Goal: Task Accomplishment & Management: Complete application form

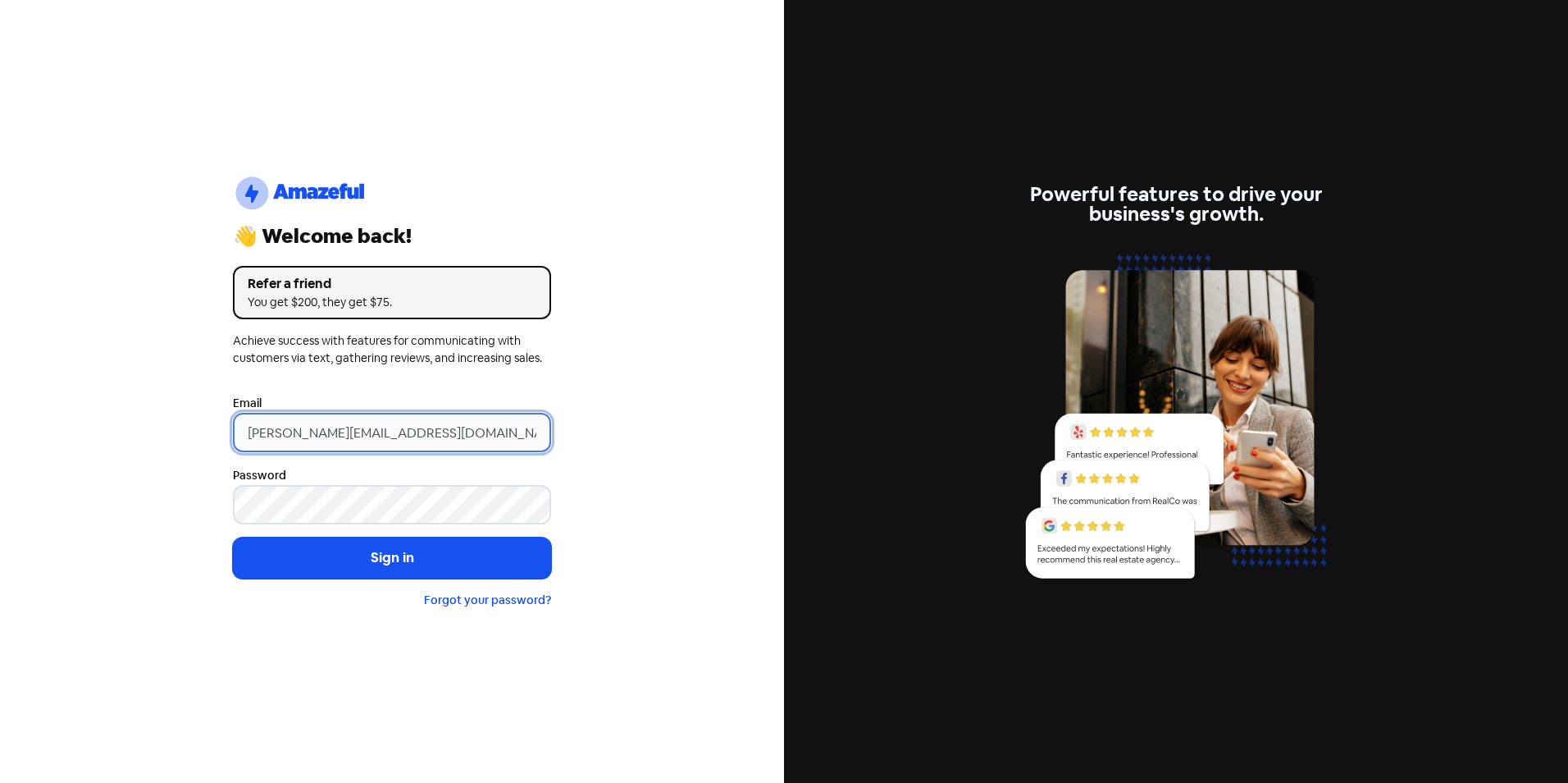
drag, startPoint x: 281, startPoint y: 435, endPoint x: 176, endPoint y: 435, distance: 105.0
click at [176, 435] on div "logo-amazeful_Logo 👋 Welcome back! Refer a friend You get $200, they get $75. A…" at bounding box center [392, 391] width 784 height 783
type input "[EMAIL_ADDRESS][DOMAIN_NAME]"
click at [233, 538] on button "Sign in" at bounding box center [392, 558] width 318 height 41
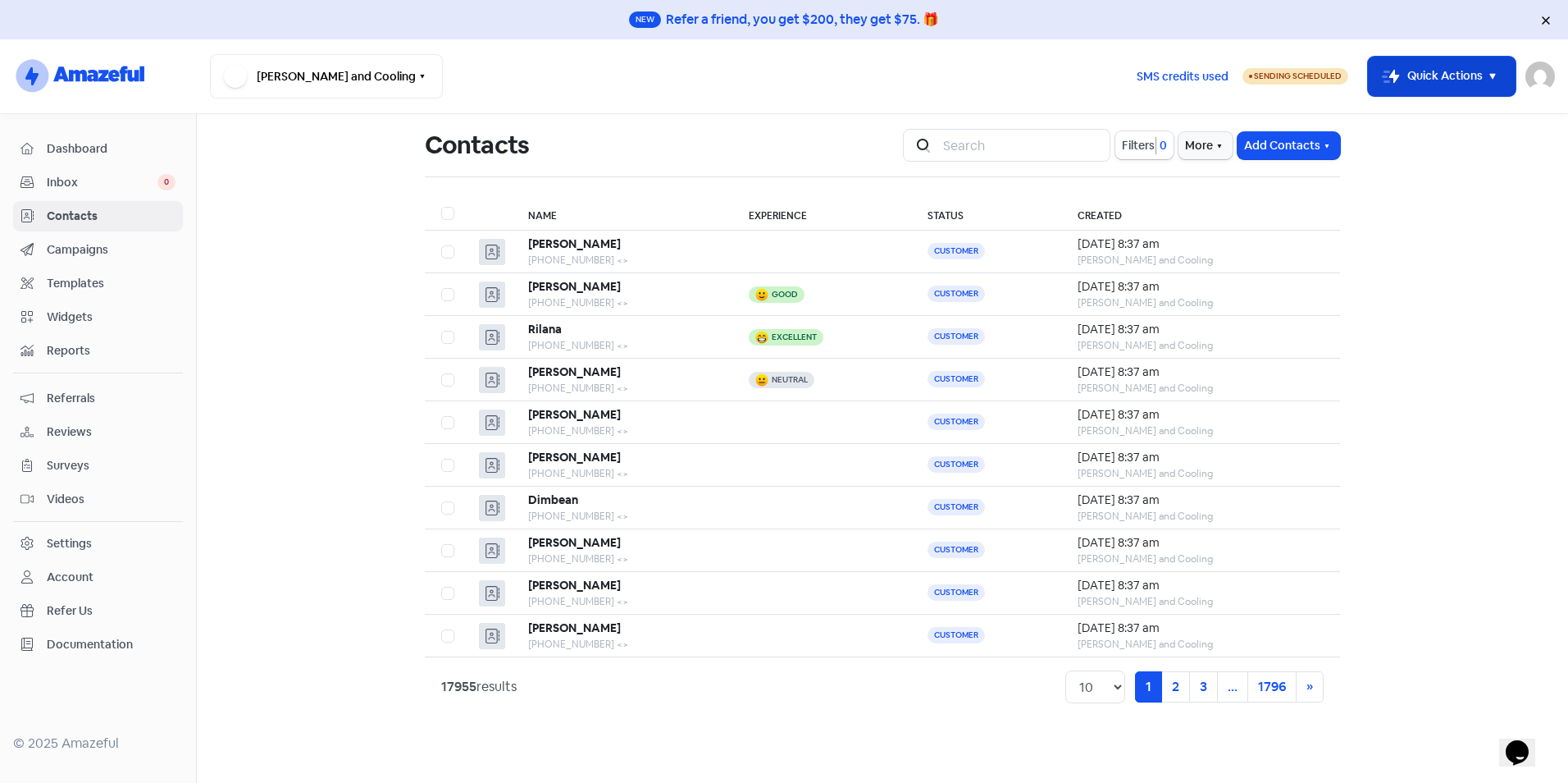
click at [1468, 79] on button "Icon For Thunder-move Quick Actions" at bounding box center [1441, 75] width 147 height 39
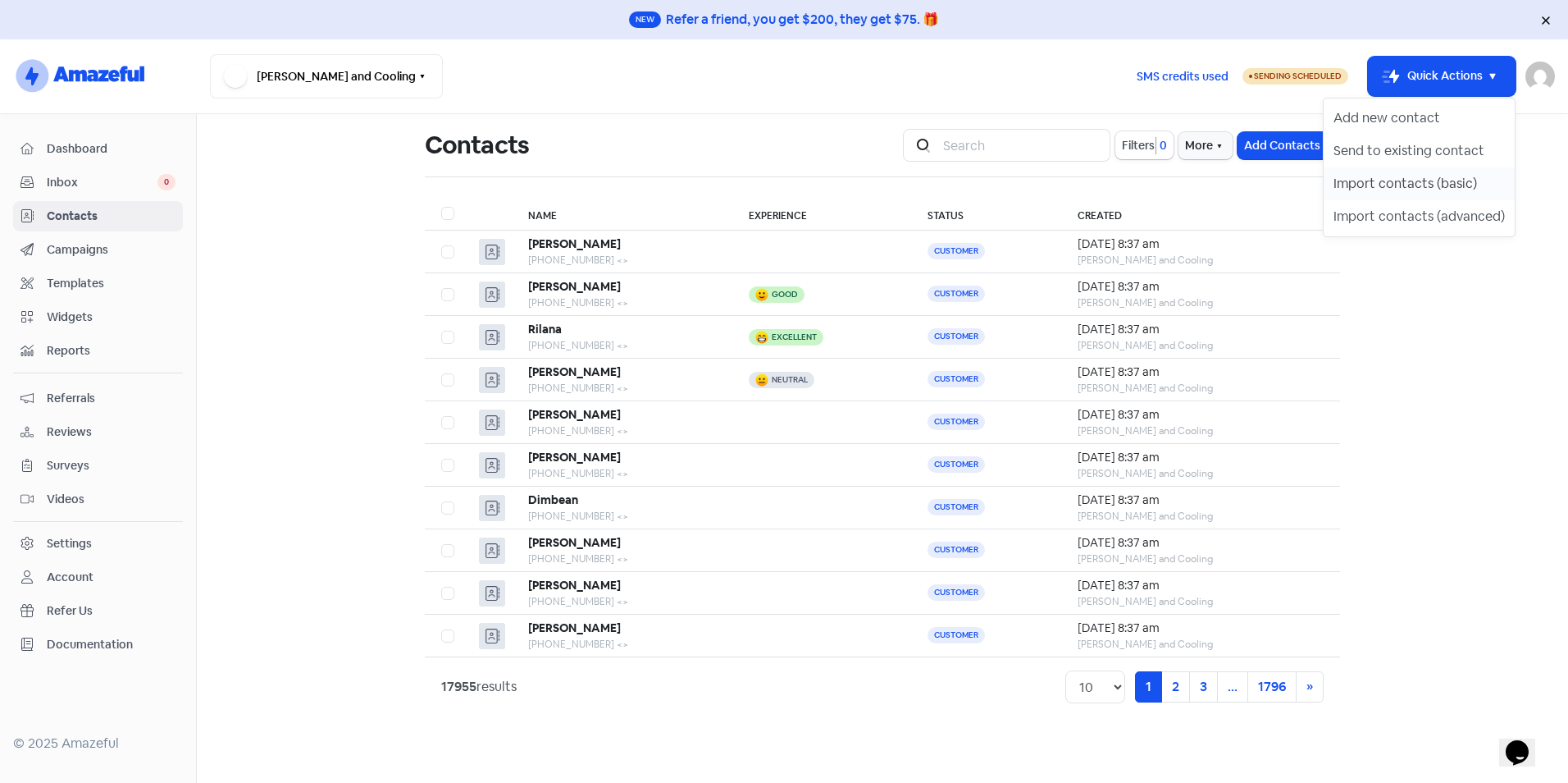
click at [1422, 186] on button "Import contacts (basic)" at bounding box center [1419, 184] width 191 height 33
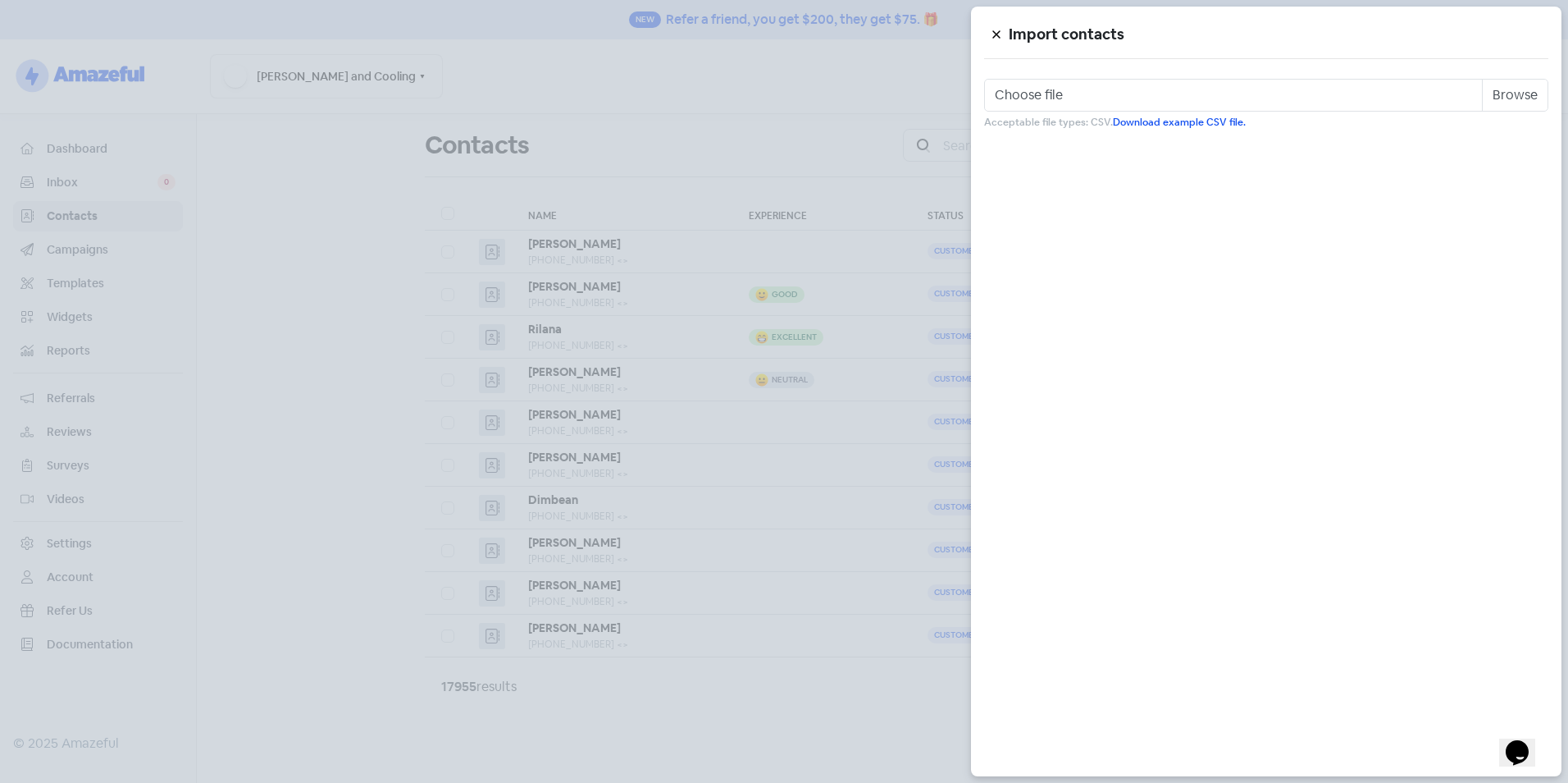
click at [1006, 30] on button at bounding box center [997, 34] width 24 height 29
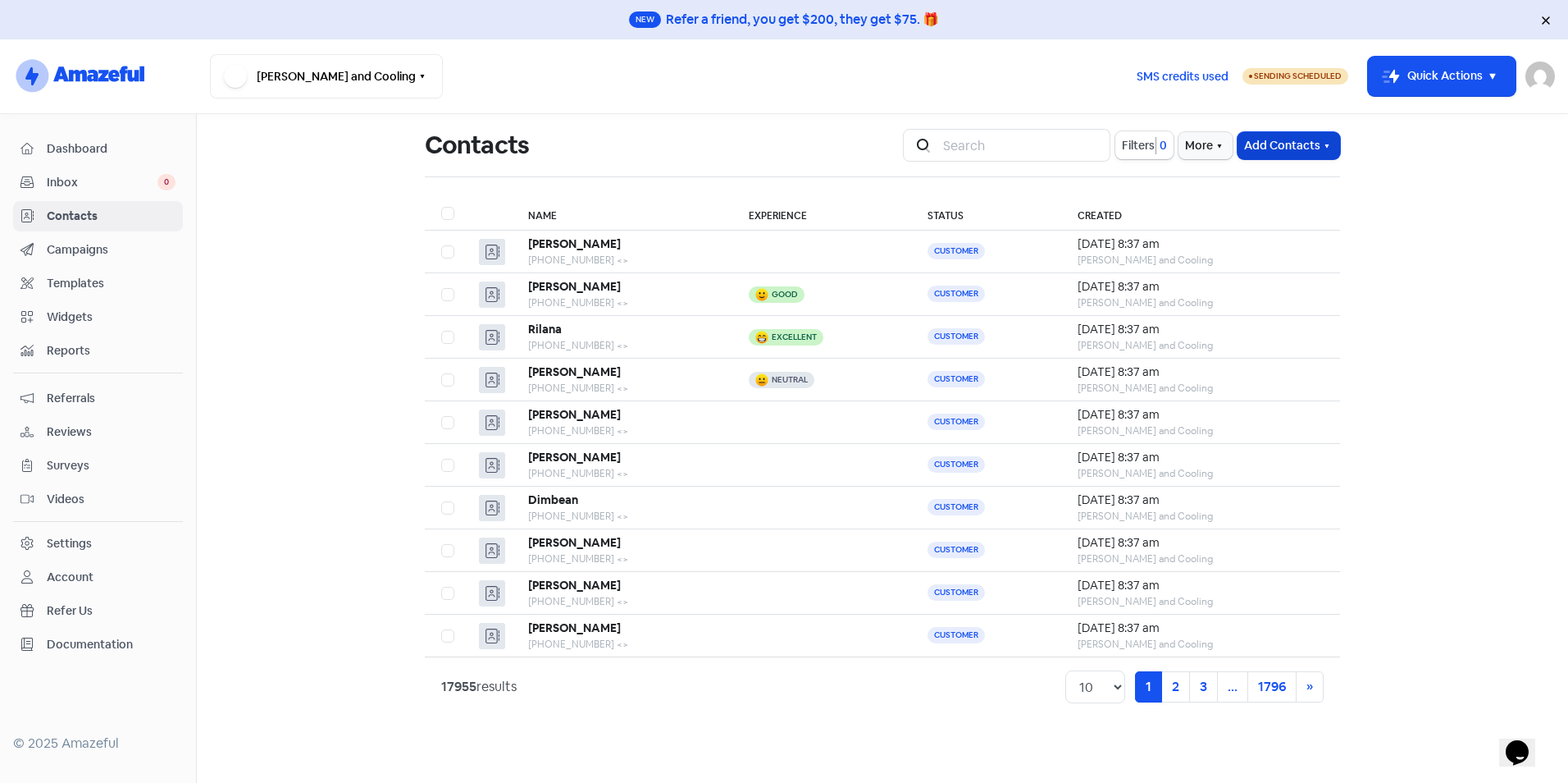
click at [1291, 146] on button "Add Contacts" at bounding box center [1289, 145] width 102 height 27
click at [1277, 215] on button "Import contact (basic)" at bounding box center [1244, 214] width 191 height 33
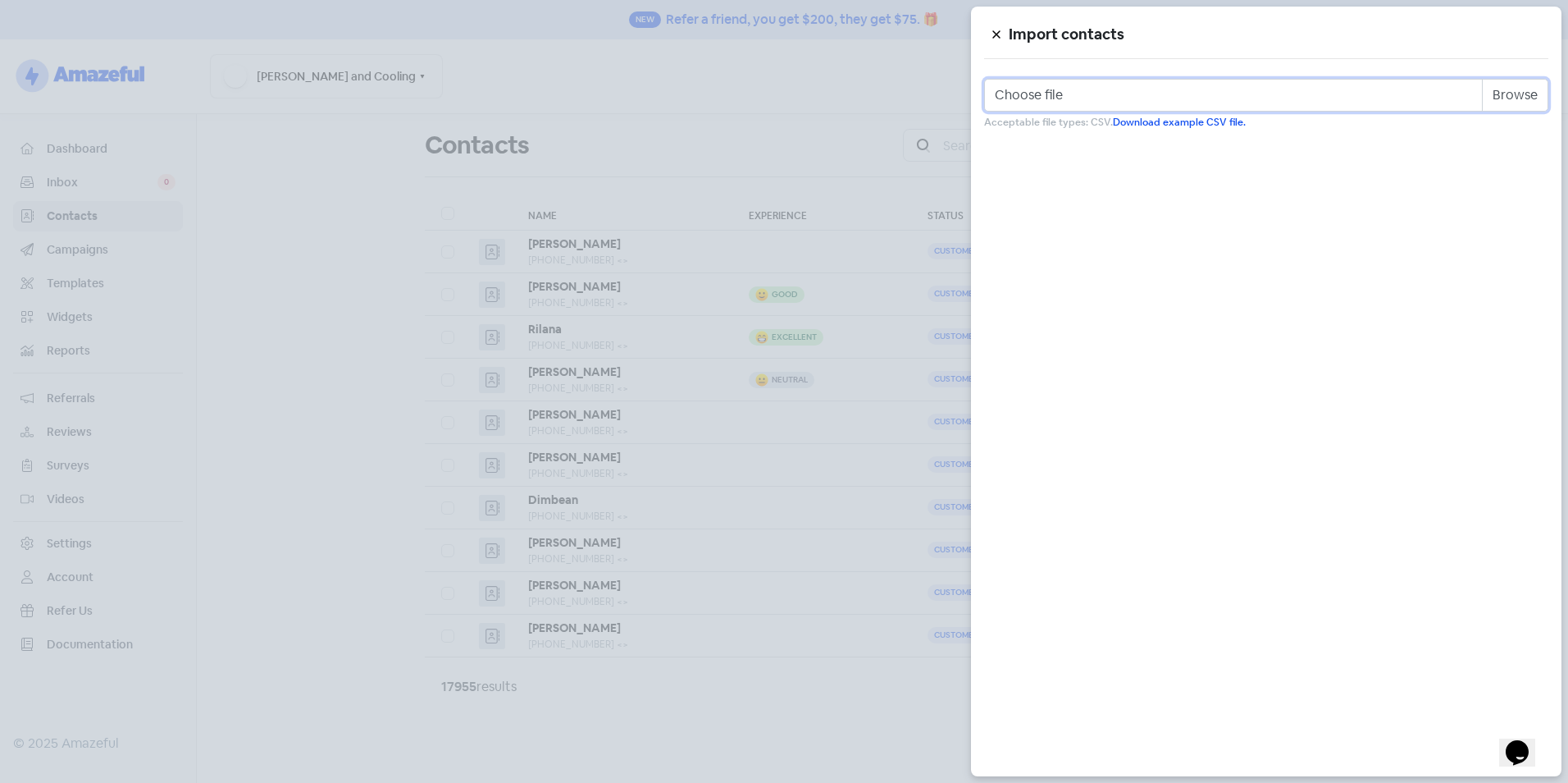
click at [1537, 89] on input "Choose file" at bounding box center [1266, 95] width 564 height 33
type input "C:\fakepath\Review Template.csv"
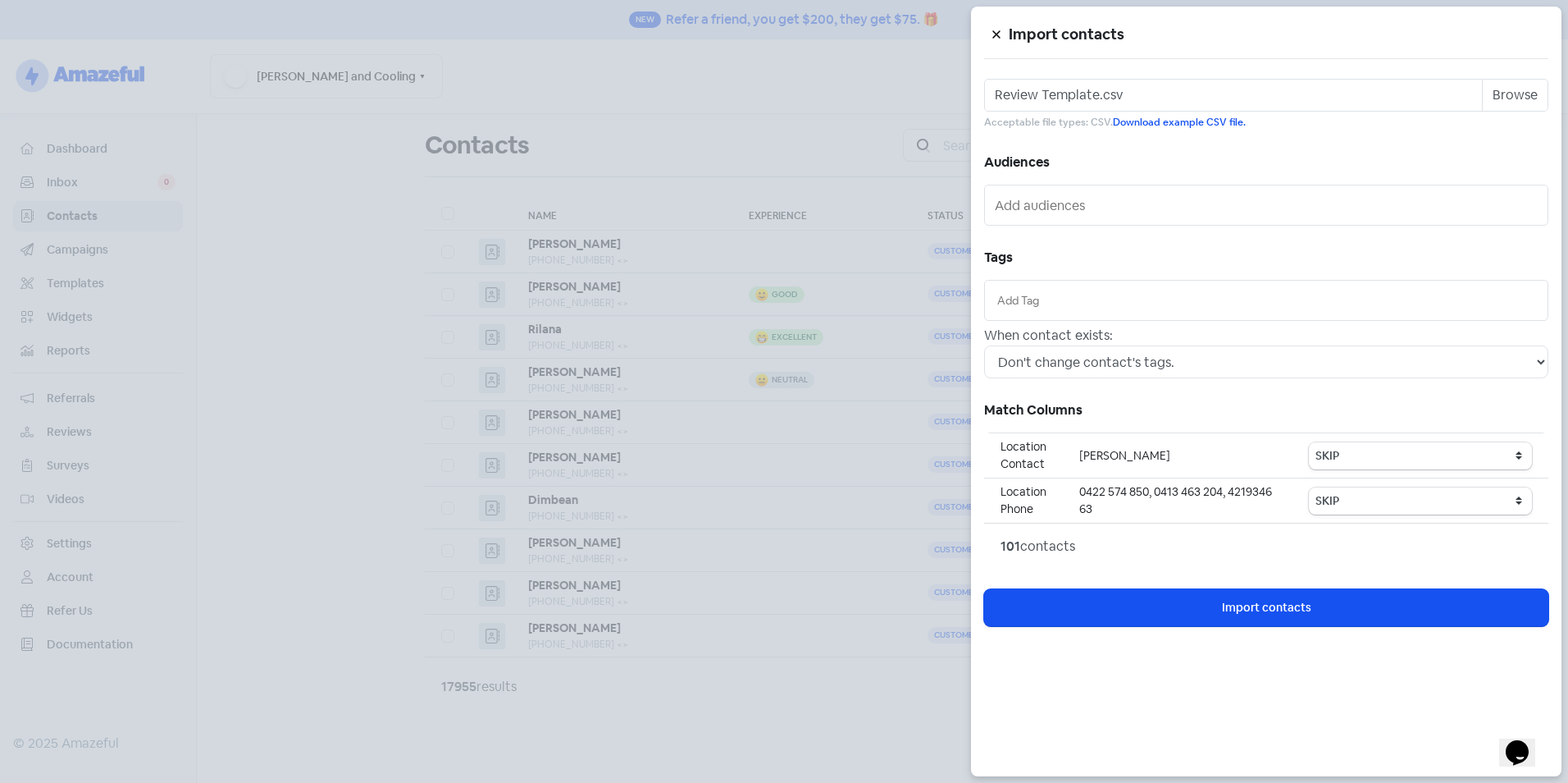
click at [1070, 309] on input "text" at bounding box center [1266, 300] width 538 height 18
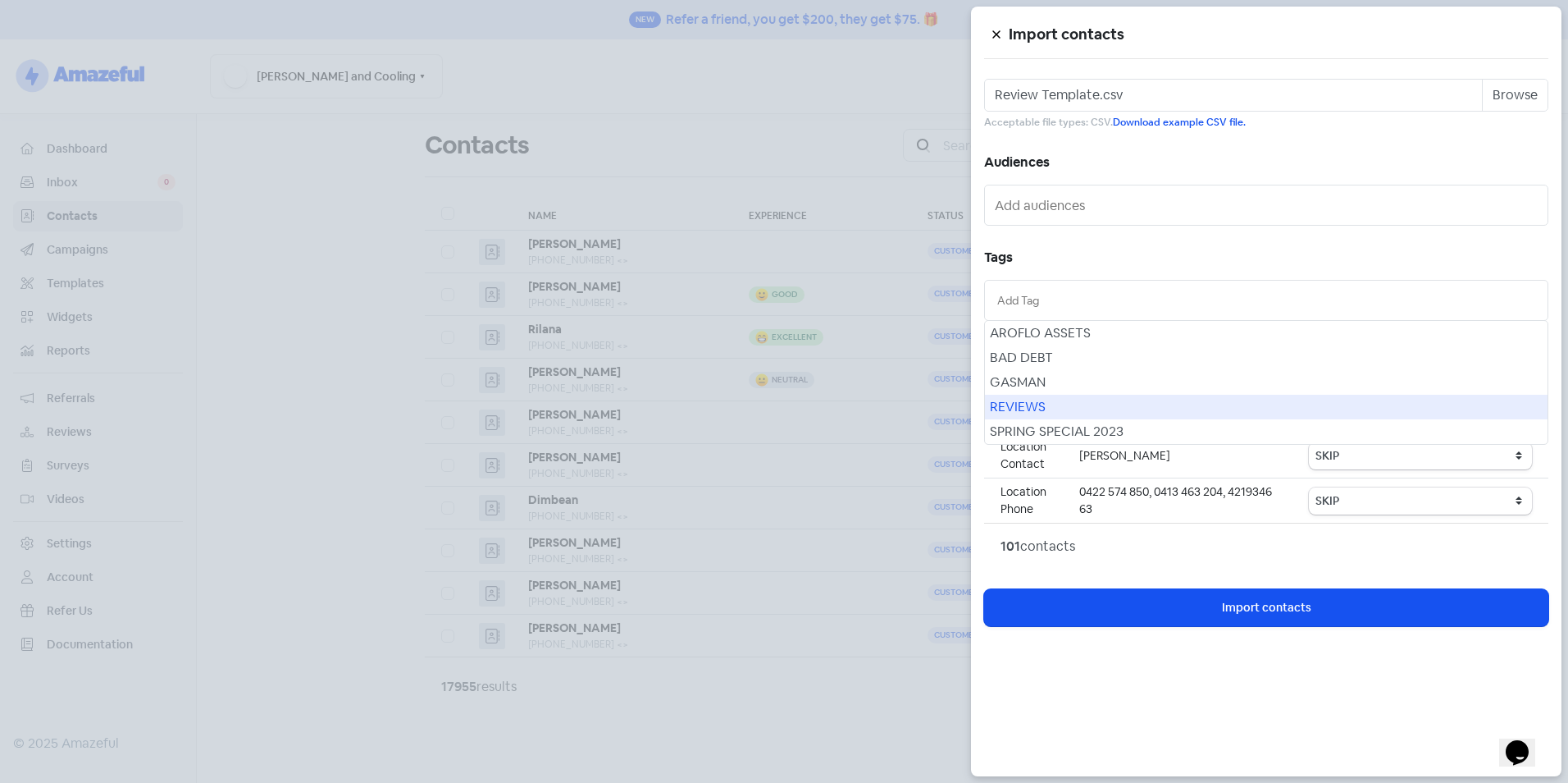
click at [1062, 398] on div "REVIEWS" at bounding box center [1265, 407] width 563 height 24
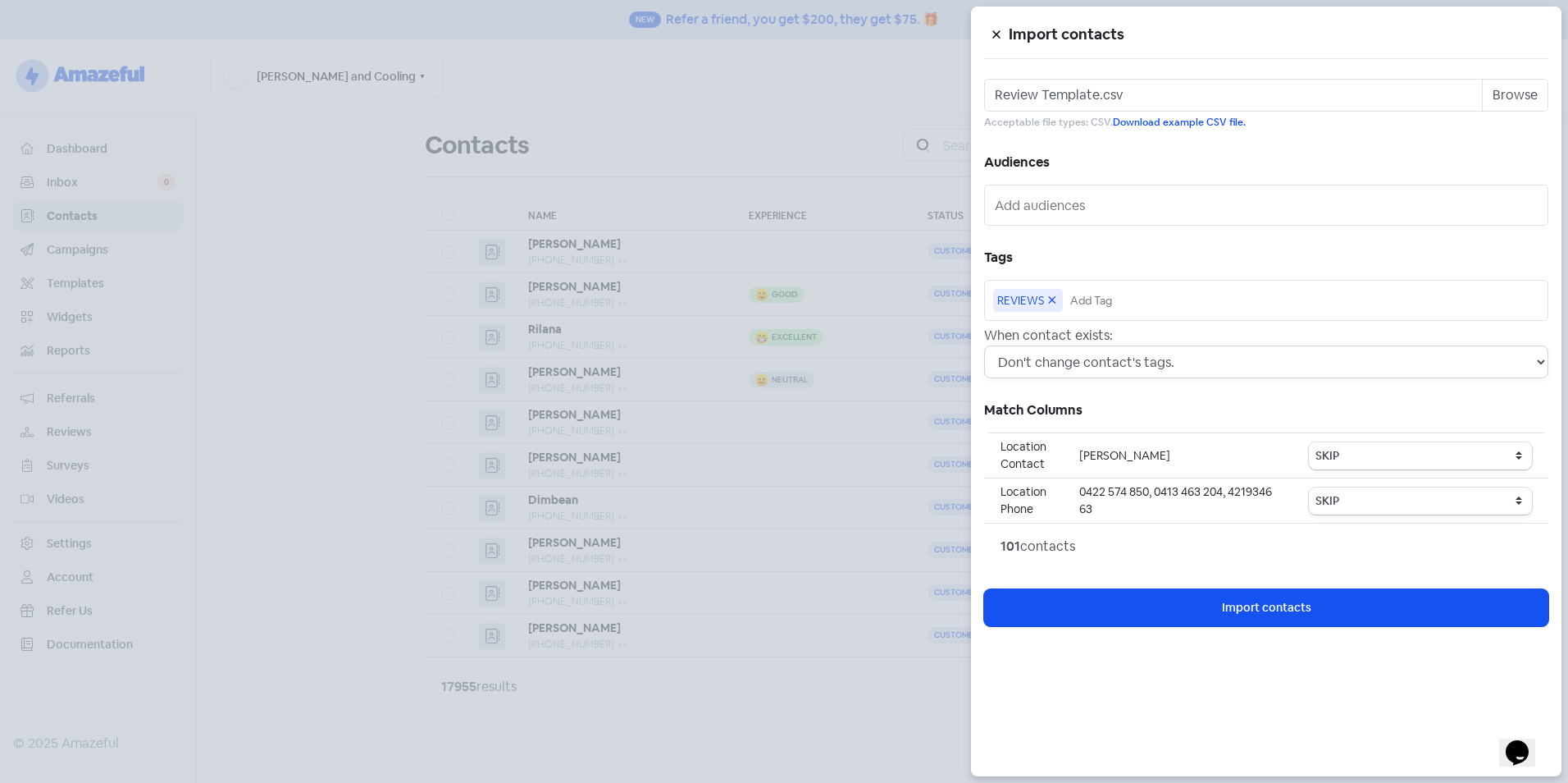
click at [1073, 369] on select "Don't change contact's tags. Don't change contact's existing tags, but add new …" at bounding box center [1266, 362] width 564 height 33
select select "2"
click at [985, 345] on select "Don't change contact's tags. Don't change contact's existing tags, but add new …" at bounding box center [1266, 362] width 564 height 33
click at [1359, 454] on select "SKIP First name Last name Mobile number Email address Contact status Category 1…" at bounding box center [1420, 455] width 223 height 27
select select "first_name"
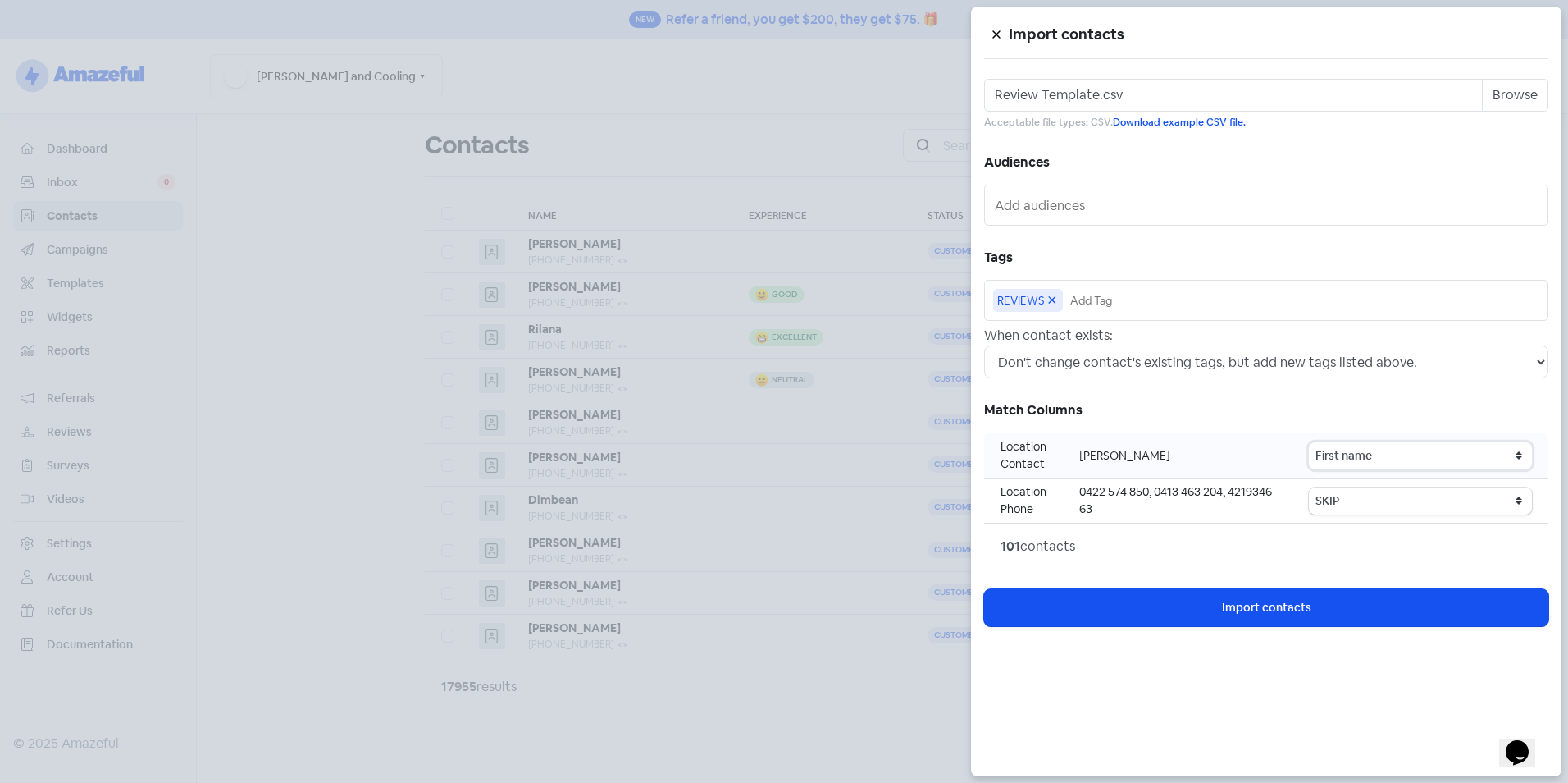
click at [1311, 442] on select "SKIP First name Last name Mobile number Email address Contact status Category 1…" at bounding box center [1420, 455] width 223 height 27
click at [1356, 506] on select "SKIP First name Last name Mobile number Email address Contact status Category 1…" at bounding box center [1420, 500] width 223 height 27
select select "phone"
click at [1311, 487] on select "SKIP First name Last name Mobile number Email address Contact status Category 1…" at bounding box center [1420, 500] width 223 height 27
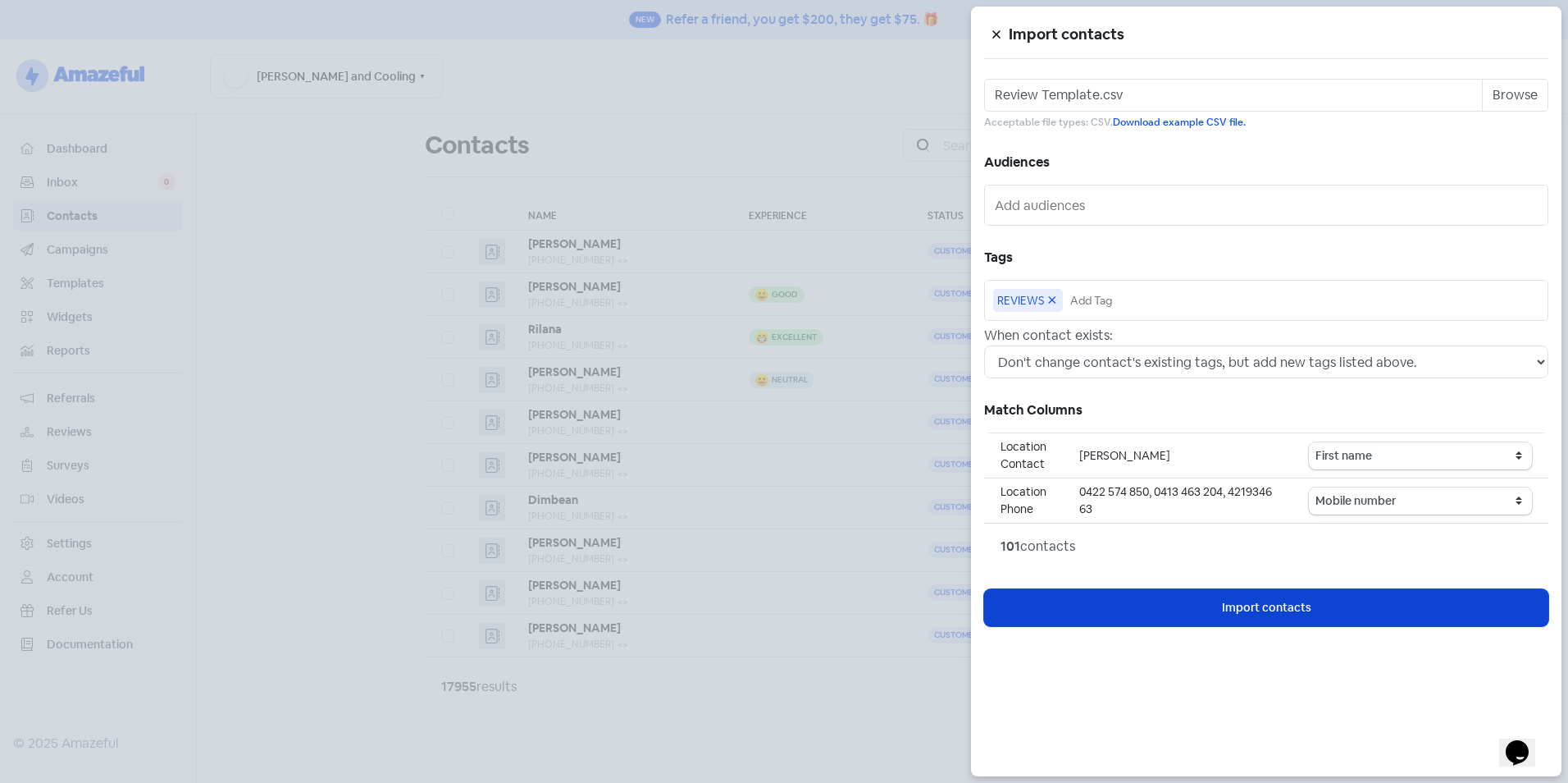
click at [1289, 599] on span "Import contacts" at bounding box center [1266, 608] width 89 height 17
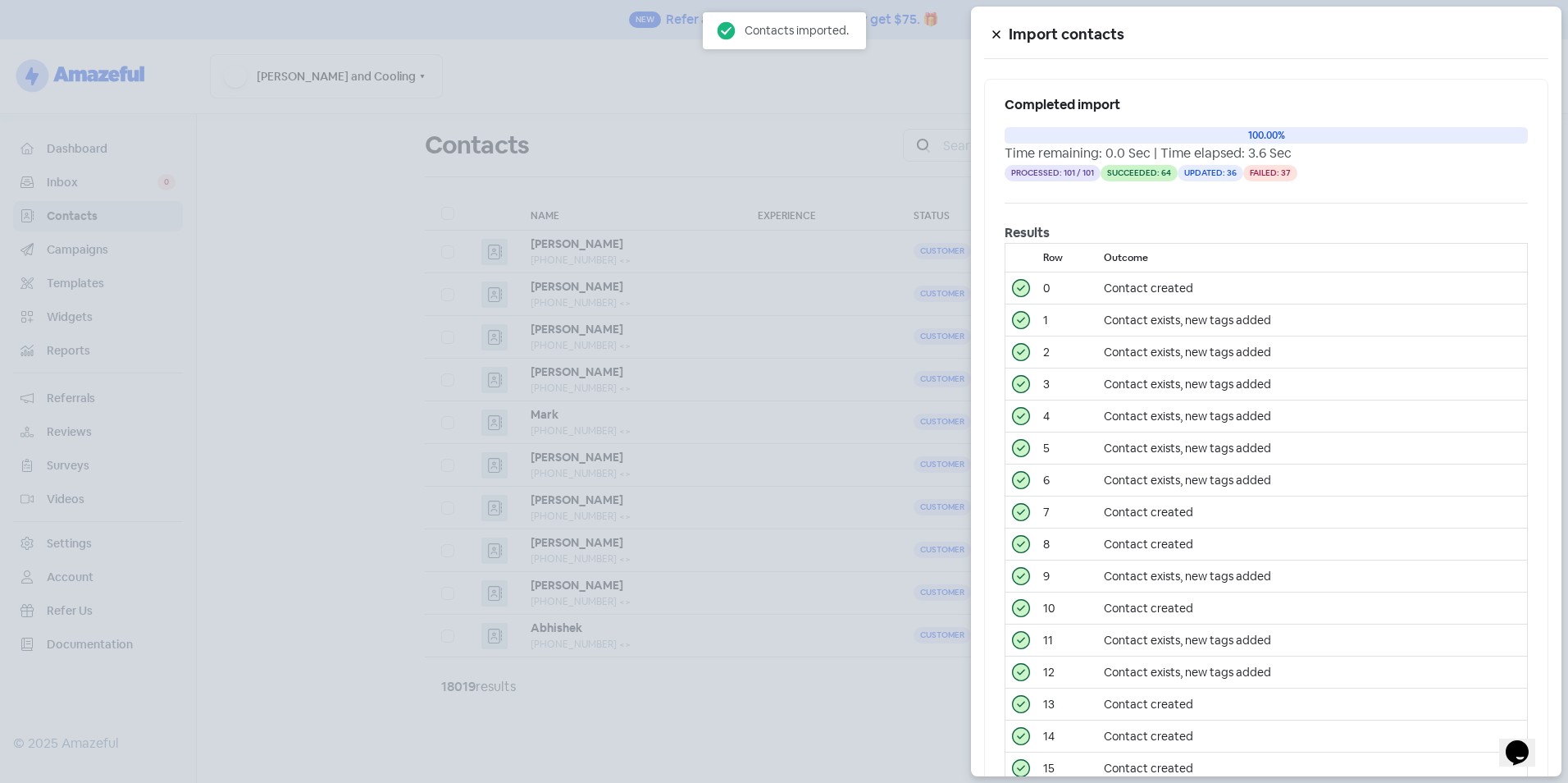
click at [412, 300] on div at bounding box center [784, 391] width 1568 height 783
